Goal: Information Seeking & Learning: Learn about a topic

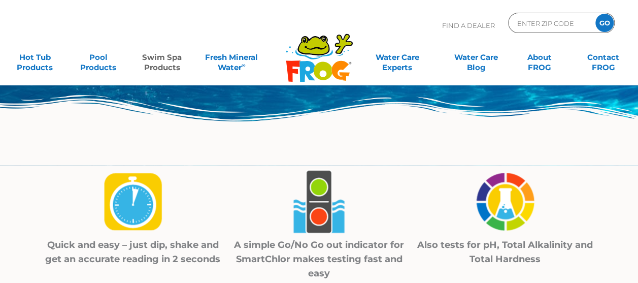
scroll to position [254, 0]
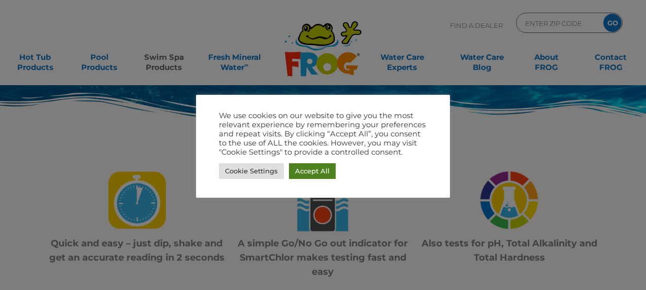
click at [305, 175] on link "Accept All" at bounding box center [312, 171] width 47 height 16
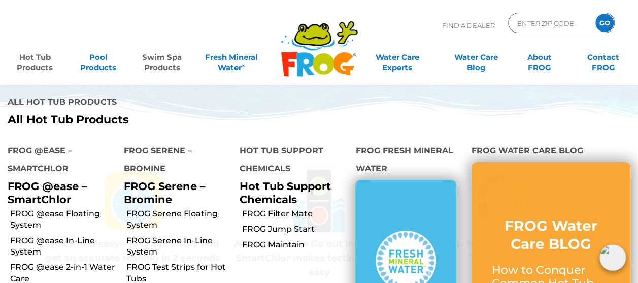
click at [44, 63] on link "Hot Tub Products" at bounding box center [34, 57] width 49 height 20
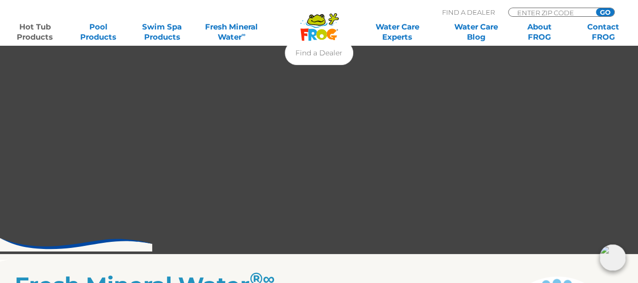
scroll to position [254, 0]
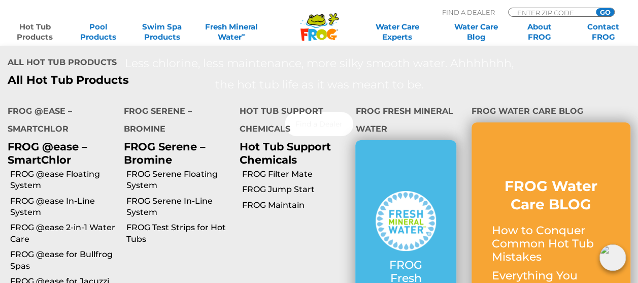
click at [51, 148] on p "FROG @ease – SmartChlor" at bounding box center [58, 152] width 101 height 25
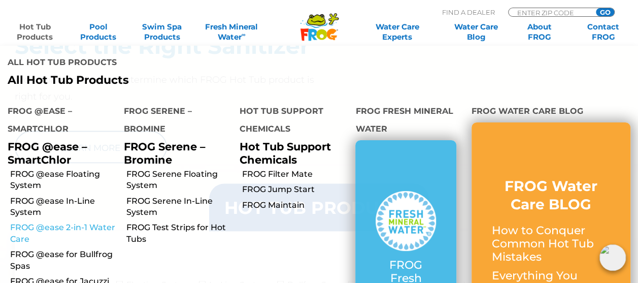
scroll to position [863, 0]
click at [30, 35] on link "Hot Tub Products" at bounding box center [34, 32] width 49 height 20
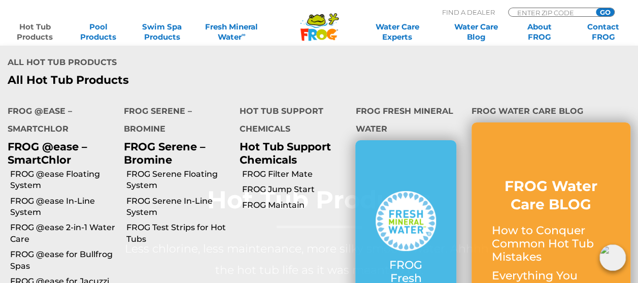
scroll to position [203, 0]
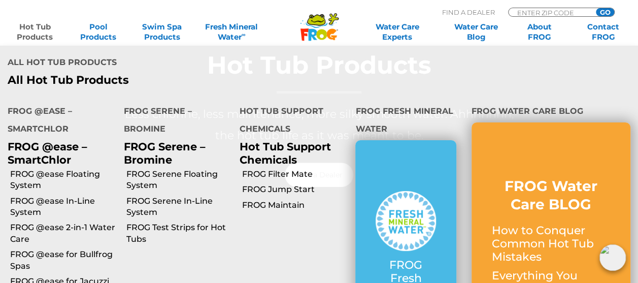
click at [38, 30] on link "Hot Tub Products" at bounding box center [34, 32] width 49 height 20
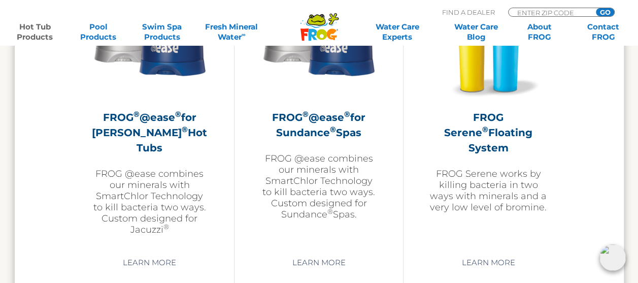
scroll to position [1878, 0]
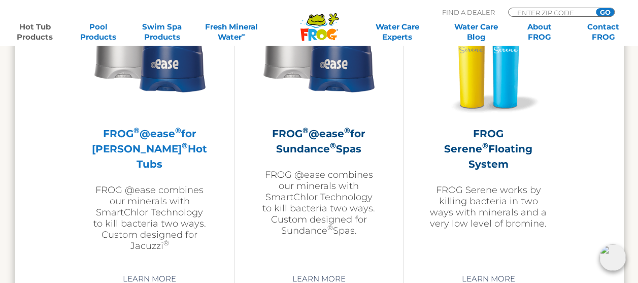
click at [143, 137] on h2 "FROG ® @ease ® for Jacuzzi ® Hot Tubs" at bounding box center [150, 149] width 118 height 46
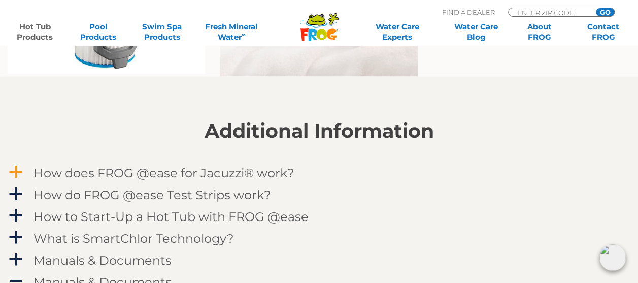
scroll to position [914, 0]
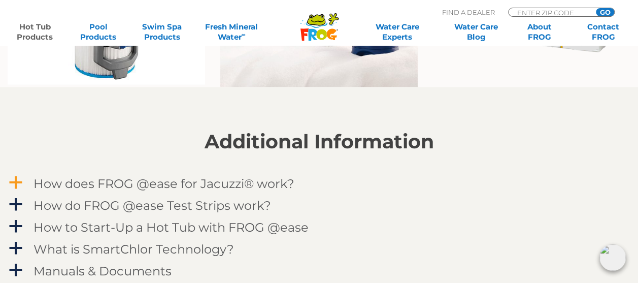
click at [171, 182] on h4 "How does FROG @ease for Jacuzzi® work?" at bounding box center [164, 183] width 261 height 14
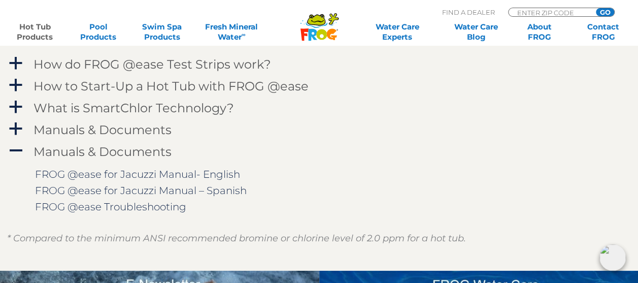
scroll to position [1320, 0]
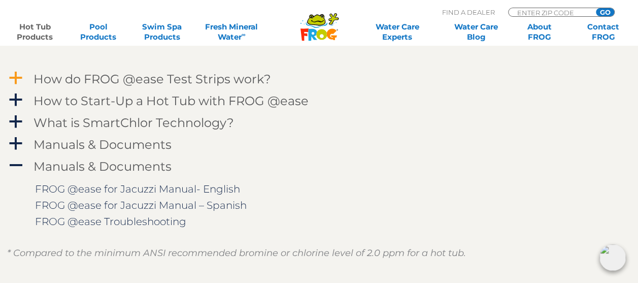
click at [151, 81] on h4 "How do FROG @ease Test Strips work?" at bounding box center [153, 79] width 238 height 14
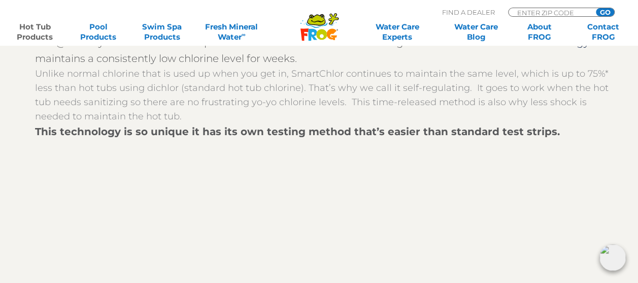
scroll to position [1218, 0]
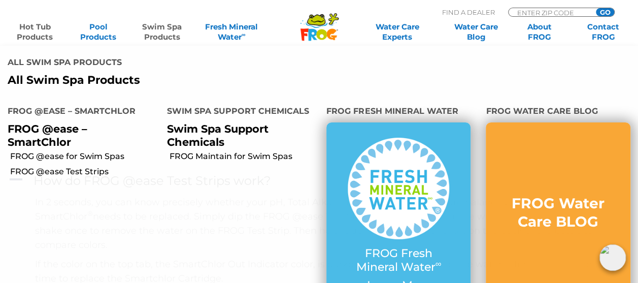
click at [156, 28] on link "Swim Spa Products" at bounding box center [161, 32] width 49 height 20
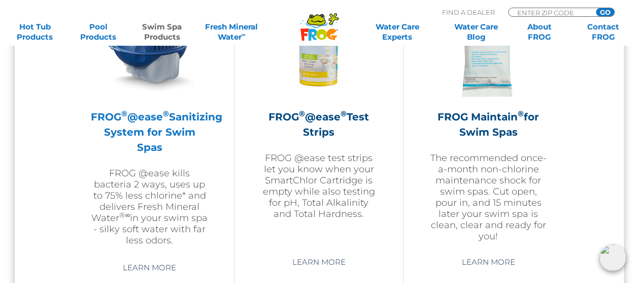
scroll to position [1015, 0]
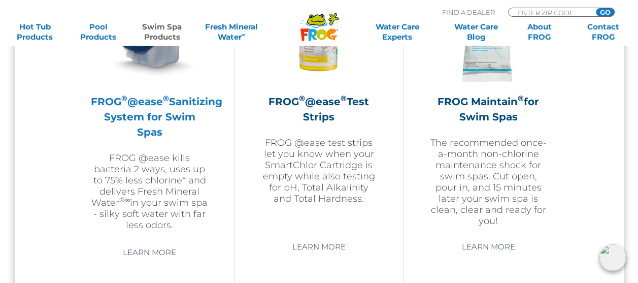
click at [151, 106] on h2 "FROG ® @ease ® Sanitizing System for Swim Spas" at bounding box center [150, 117] width 118 height 46
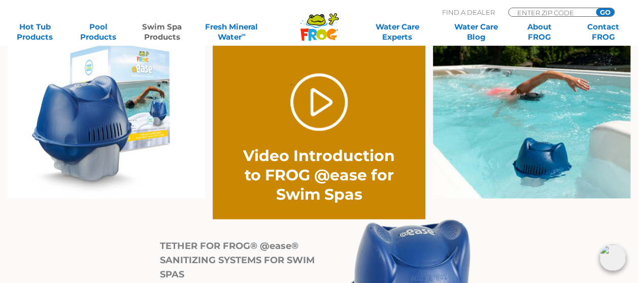
scroll to position [812, 0]
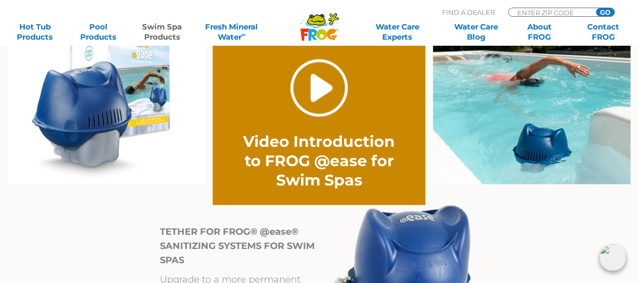
click at [301, 88] on link "." at bounding box center [318, 87] width 57 height 57
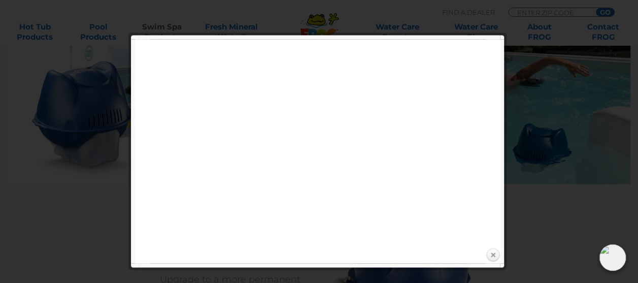
click at [496, 257] on link "Close" at bounding box center [492, 254] width 15 height 15
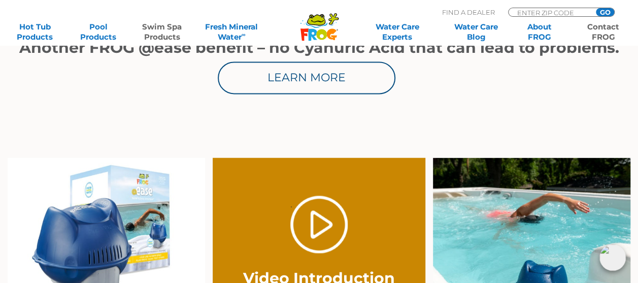
scroll to position [660, 0]
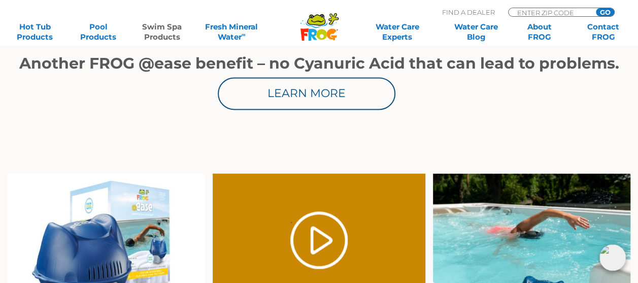
click at [481, 13] on p "Find A Dealer" at bounding box center [468, 12] width 53 height 9
click at [555, 13] on input "Zip Code Form" at bounding box center [550, 12] width 69 height 9
type input "56601"
click at [611, 12] on input "GO" at bounding box center [605, 12] width 18 height 8
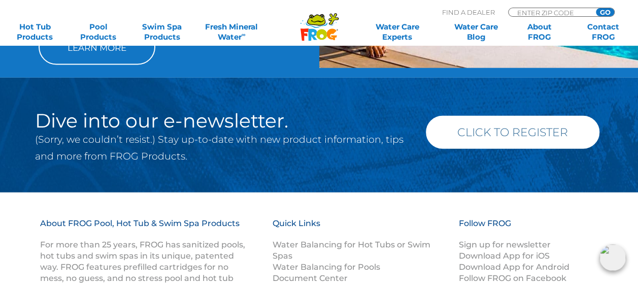
scroll to position [1218, 0]
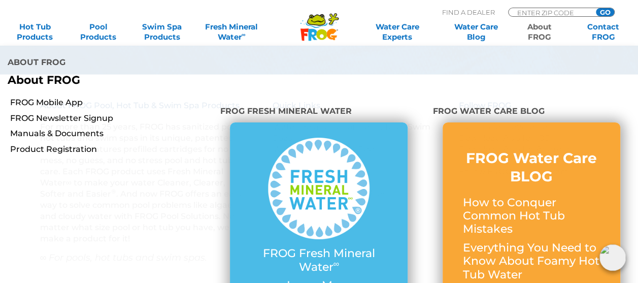
click at [544, 34] on link "About FROG" at bounding box center [539, 32] width 49 height 20
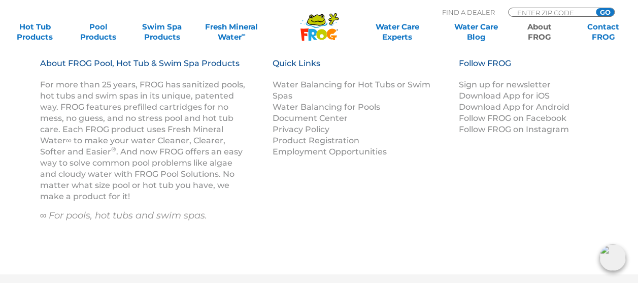
scroll to position [1955, 0]
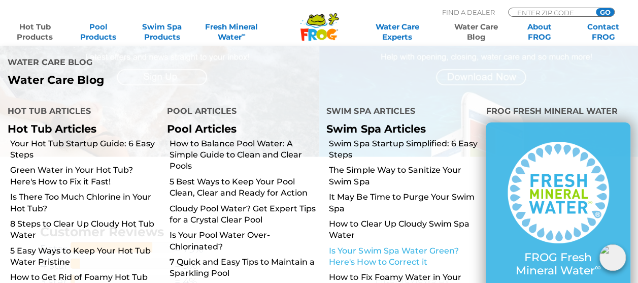
scroll to position [1320, 0]
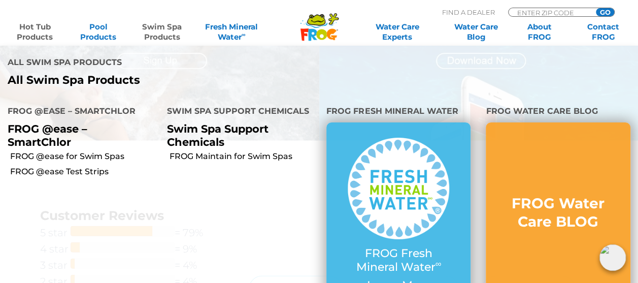
click at [164, 29] on link "Swim Spa Products" at bounding box center [161, 32] width 49 height 20
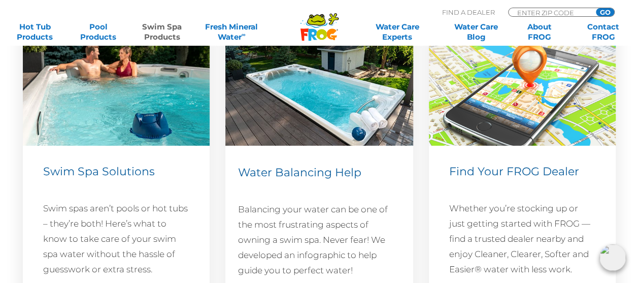
scroll to position [1523, 0]
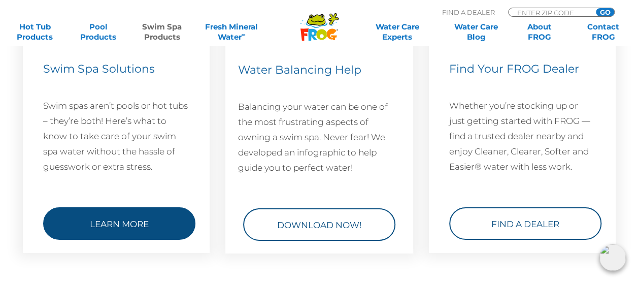
click at [101, 219] on link "Learn More" at bounding box center [119, 223] width 152 height 32
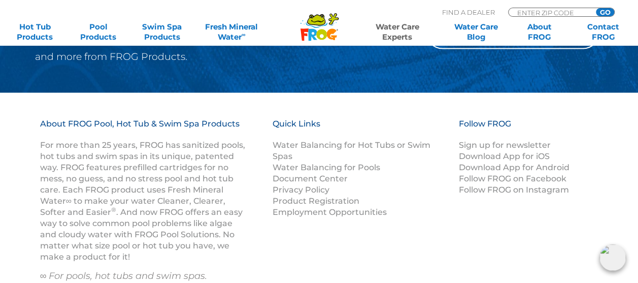
scroll to position [965, 0]
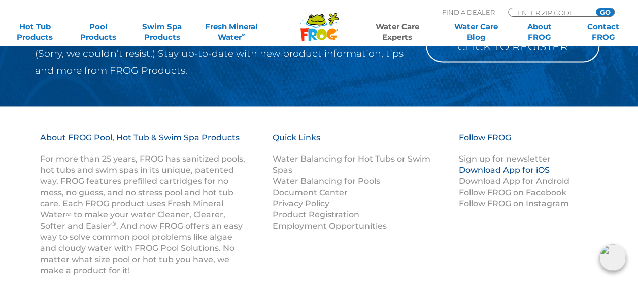
click at [518, 173] on link "Download App for iOS" at bounding box center [503, 170] width 91 height 10
